Goal: Task Accomplishment & Management: Manage account settings

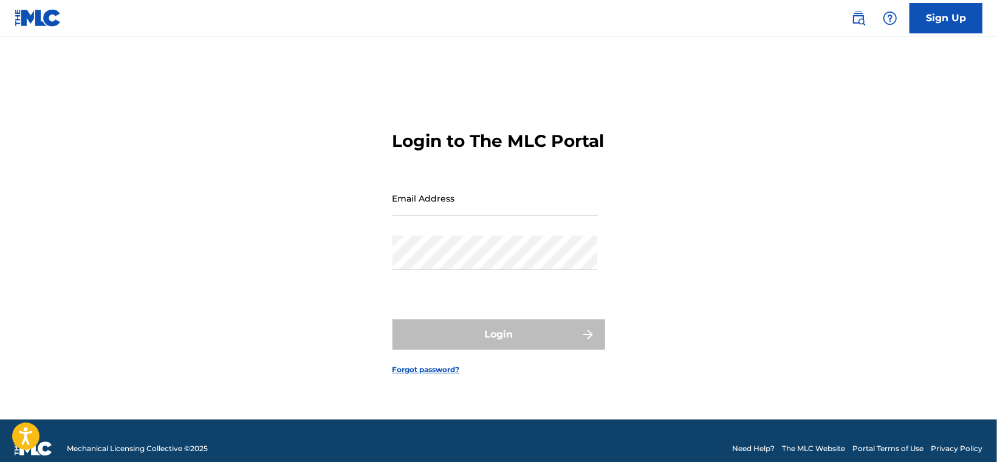
click at [414, 208] on input "Email Address" at bounding box center [495, 198] width 205 height 35
type input "[EMAIL_ADDRESS][DOMAIN_NAME]"
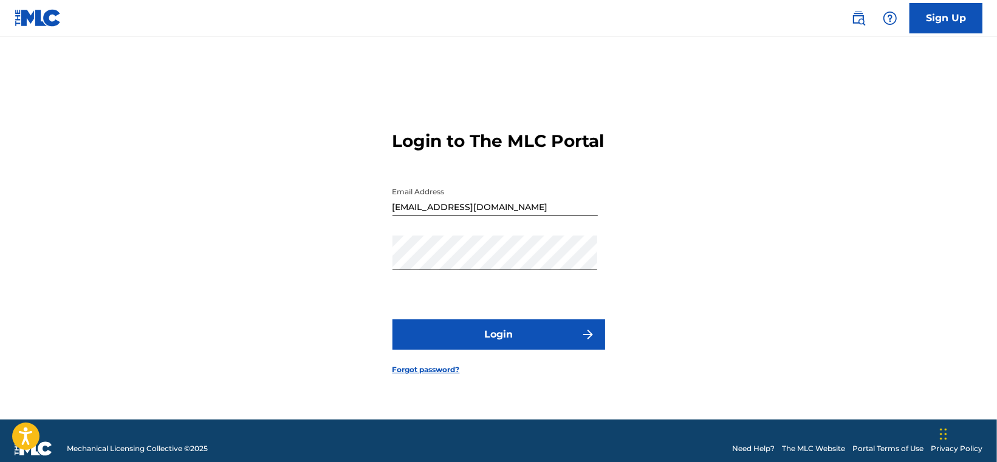
click at [499, 336] on button "Login" at bounding box center [499, 335] width 213 height 30
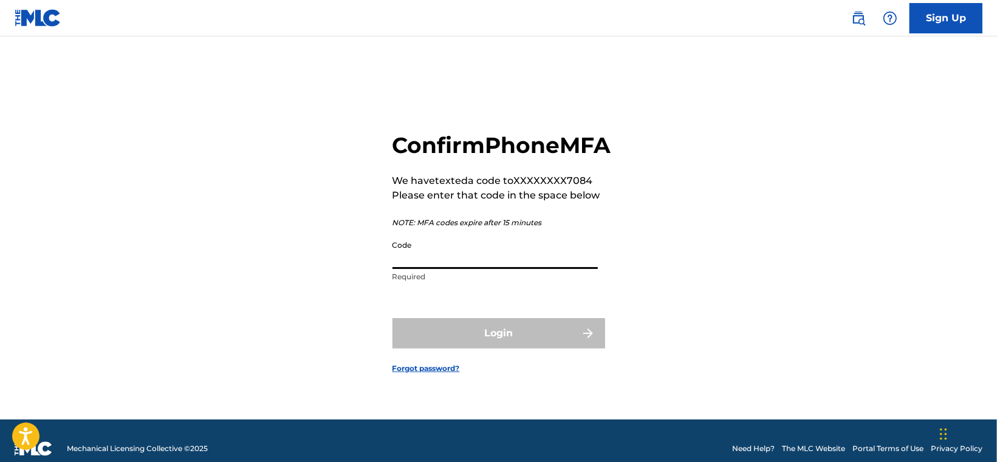
click at [437, 265] on input "Code" at bounding box center [495, 252] width 205 height 35
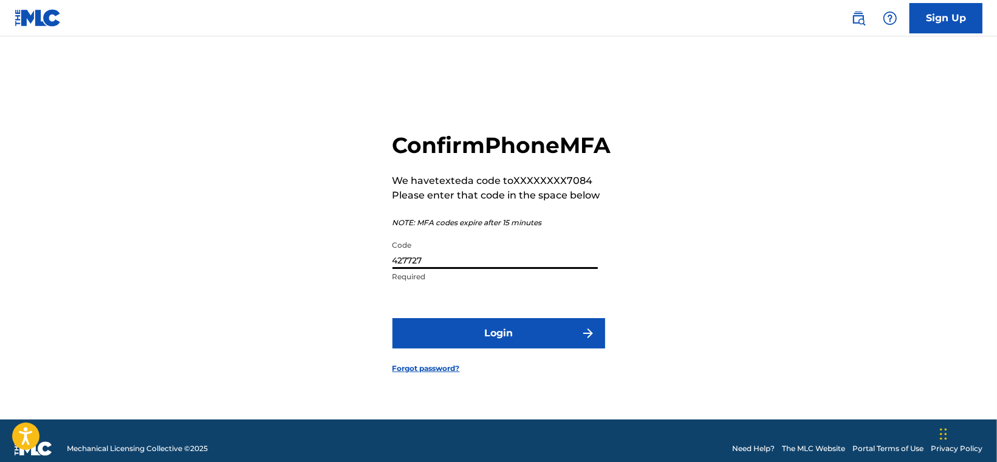
type input "427727"
click at [499, 342] on button "Login" at bounding box center [499, 333] width 213 height 30
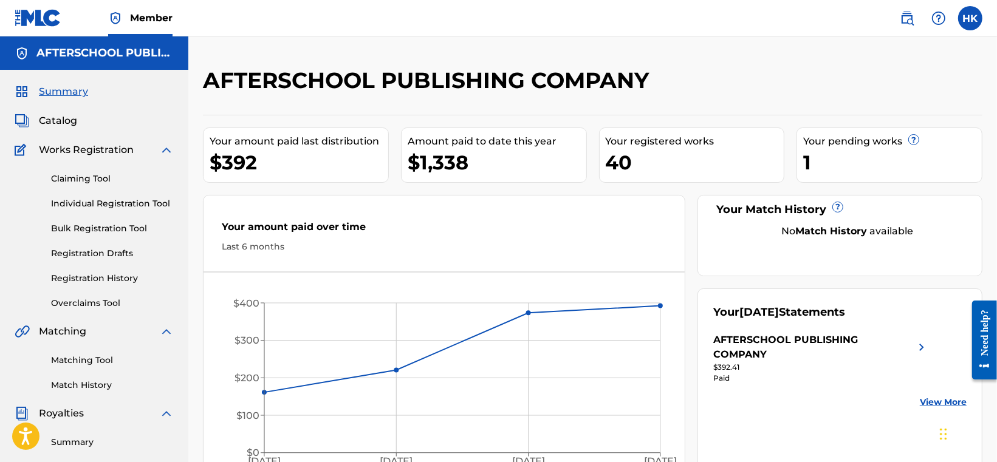
click at [973, 15] on label at bounding box center [970, 18] width 24 height 24
click at [970, 18] on input "HK [PERSON_NAME] [PERSON_NAME][EMAIL_ADDRESS][DOMAIN_NAME] Notification Prefere…" at bounding box center [970, 18] width 0 height 0
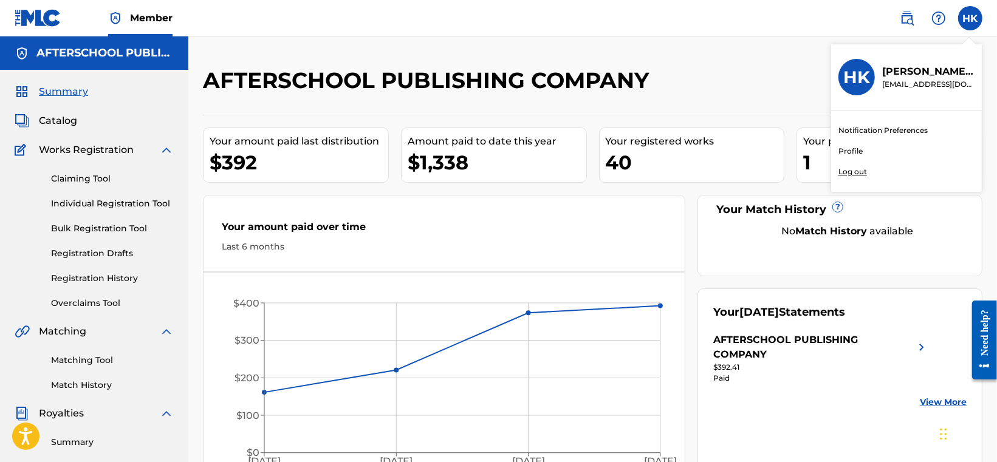
click at [852, 168] on p "Log out" at bounding box center [852, 171] width 29 height 11
click at [970, 18] on input "HK [PERSON_NAME] [PERSON_NAME][EMAIL_ADDRESS][DOMAIN_NAME] Notification Prefere…" at bounding box center [970, 18] width 0 height 0
